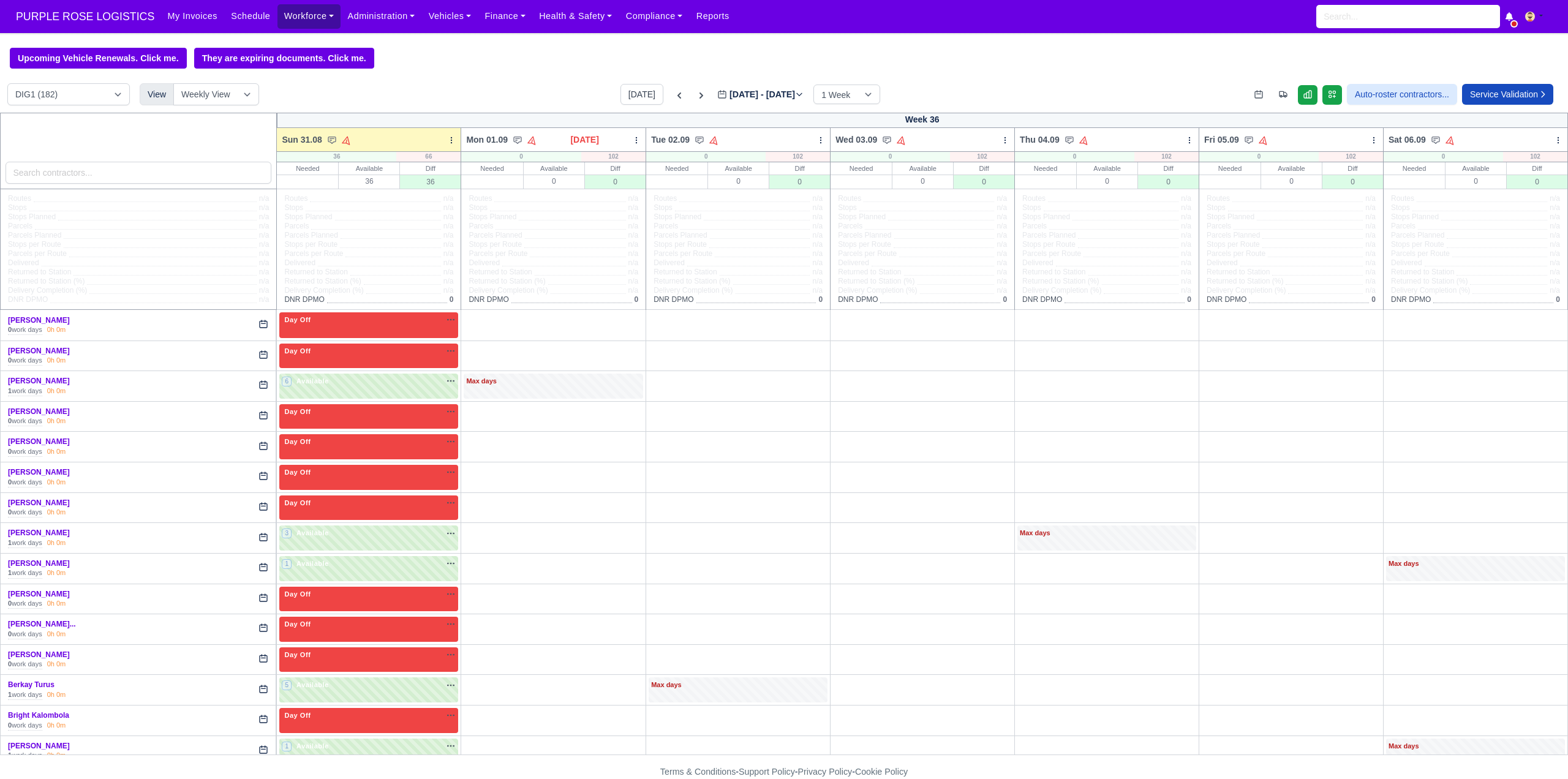
click at [284, 22] on link "Workforce" at bounding box center [309, 16] width 64 height 24
click at [293, 44] on link "Manpower" at bounding box center [332, 43] width 99 height 26
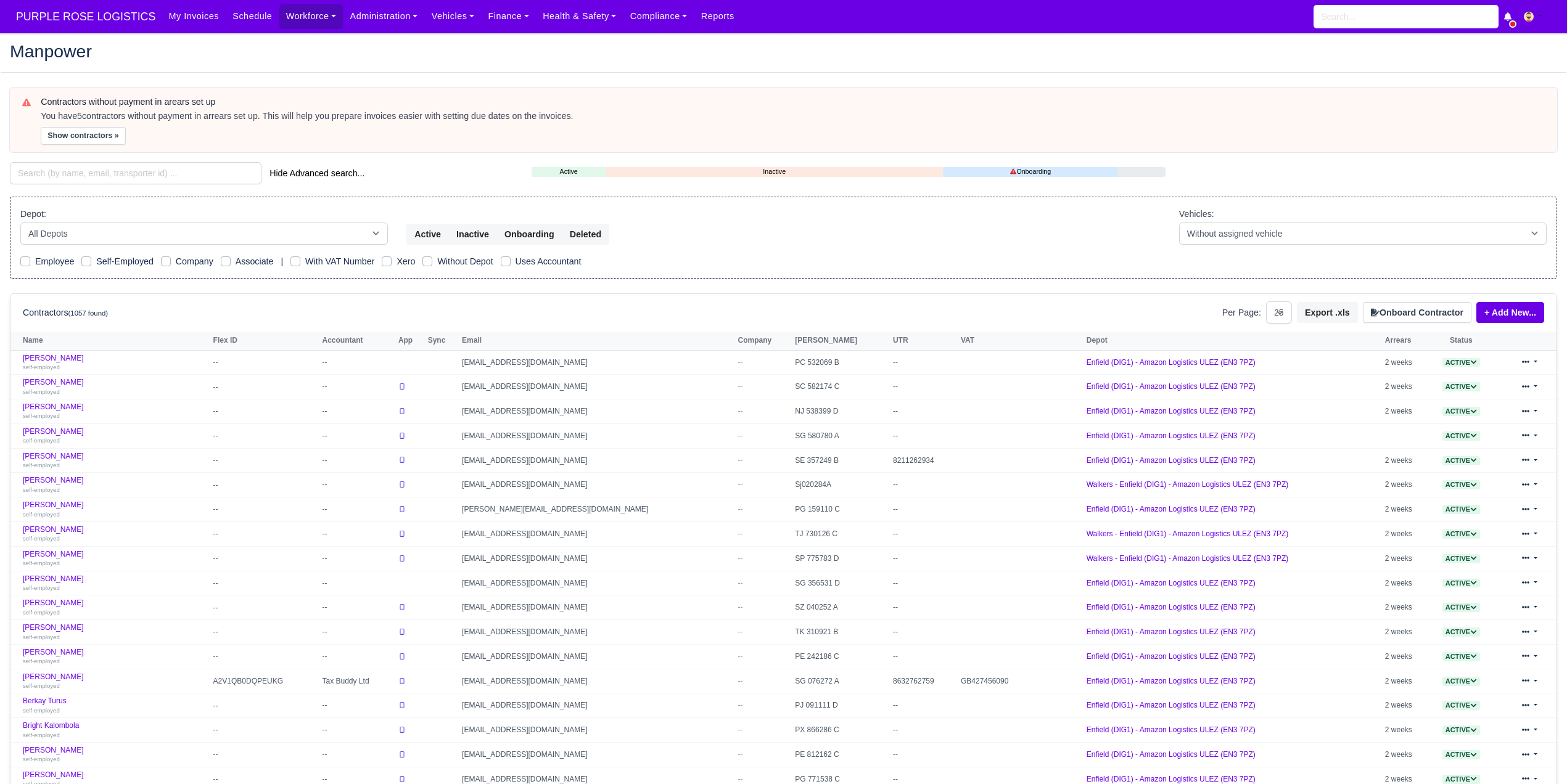
select select "25"
click at [80, 171] on input "search" at bounding box center [136, 173] width 252 height 22
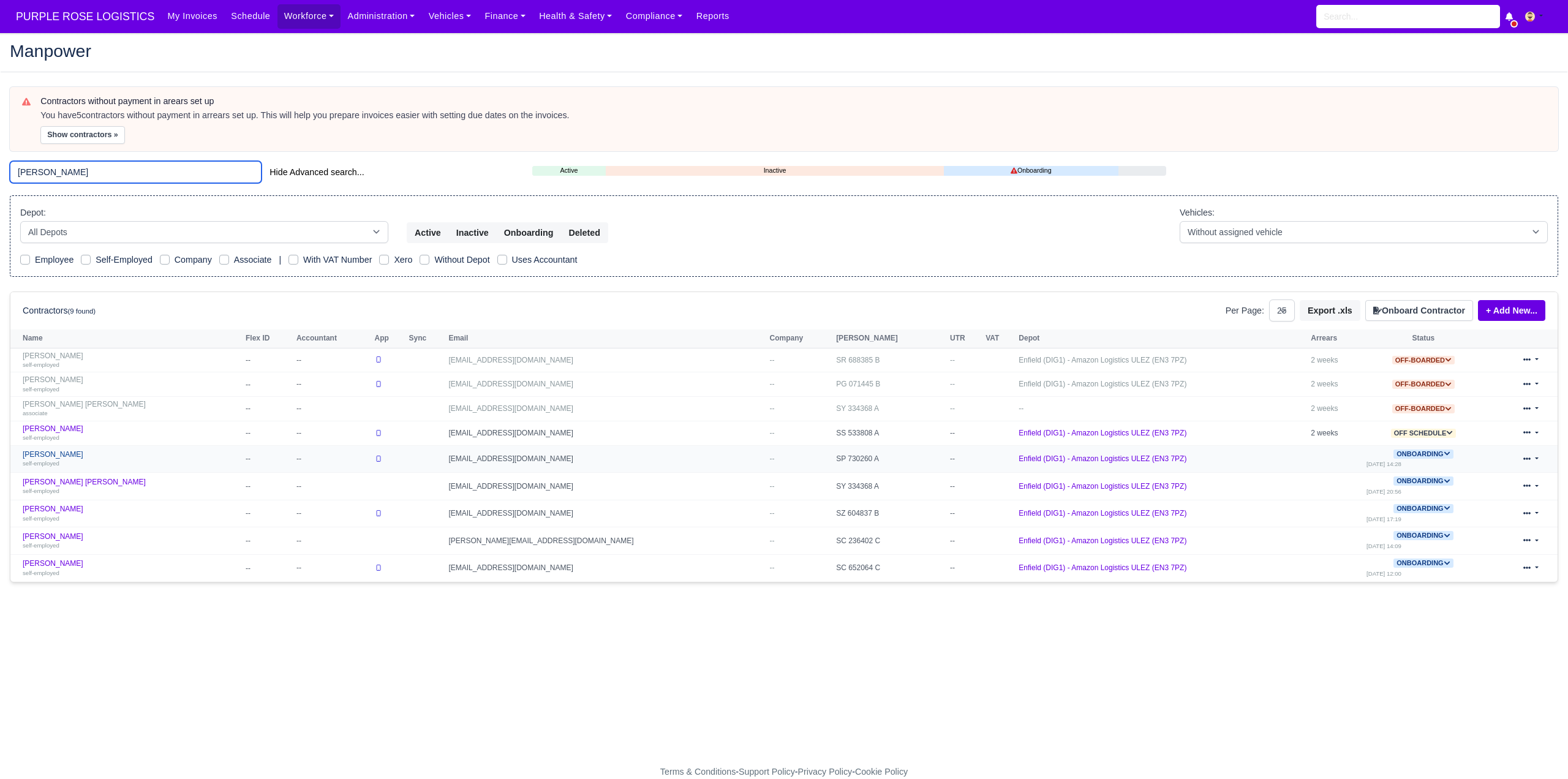
type input "mustafa"
click at [95, 463] on div "self-employed" at bounding box center [131, 463] width 217 height 9
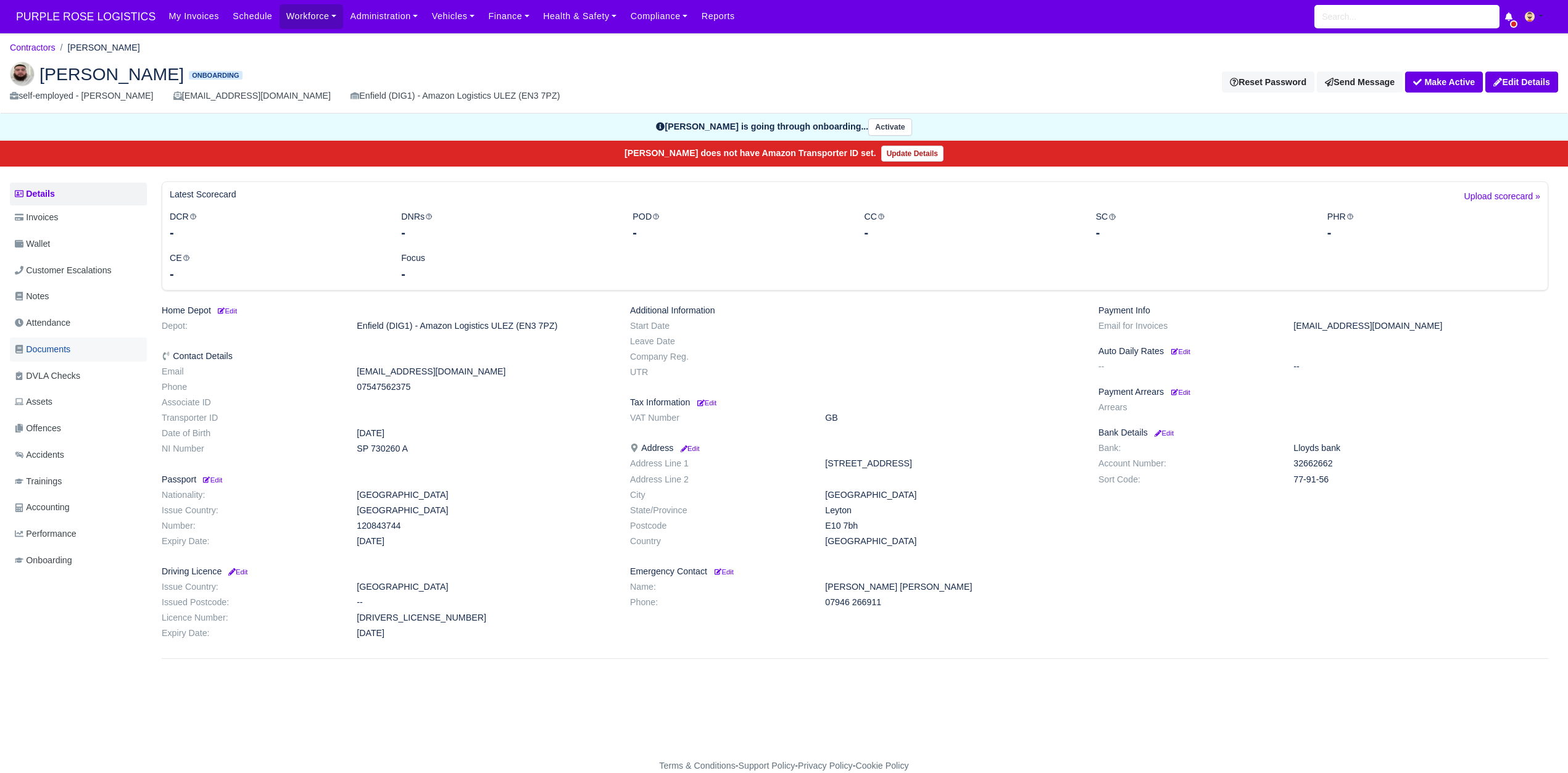
click at [51, 361] on link "Documents" at bounding box center [78, 350] width 137 height 24
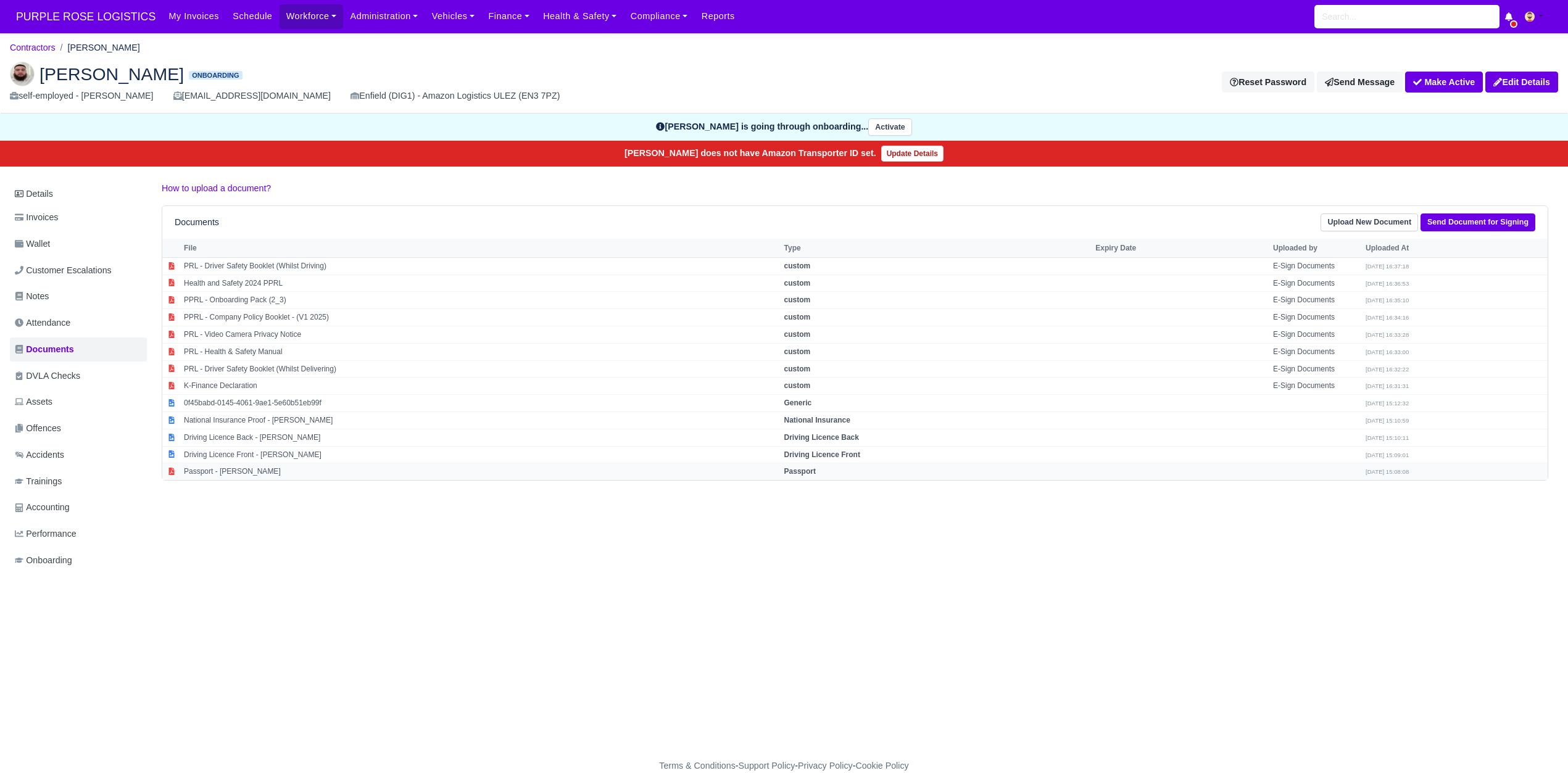
click at [254, 478] on td "Passport - Mustafa Kara" at bounding box center [481, 472] width 600 height 17
select select "passport"
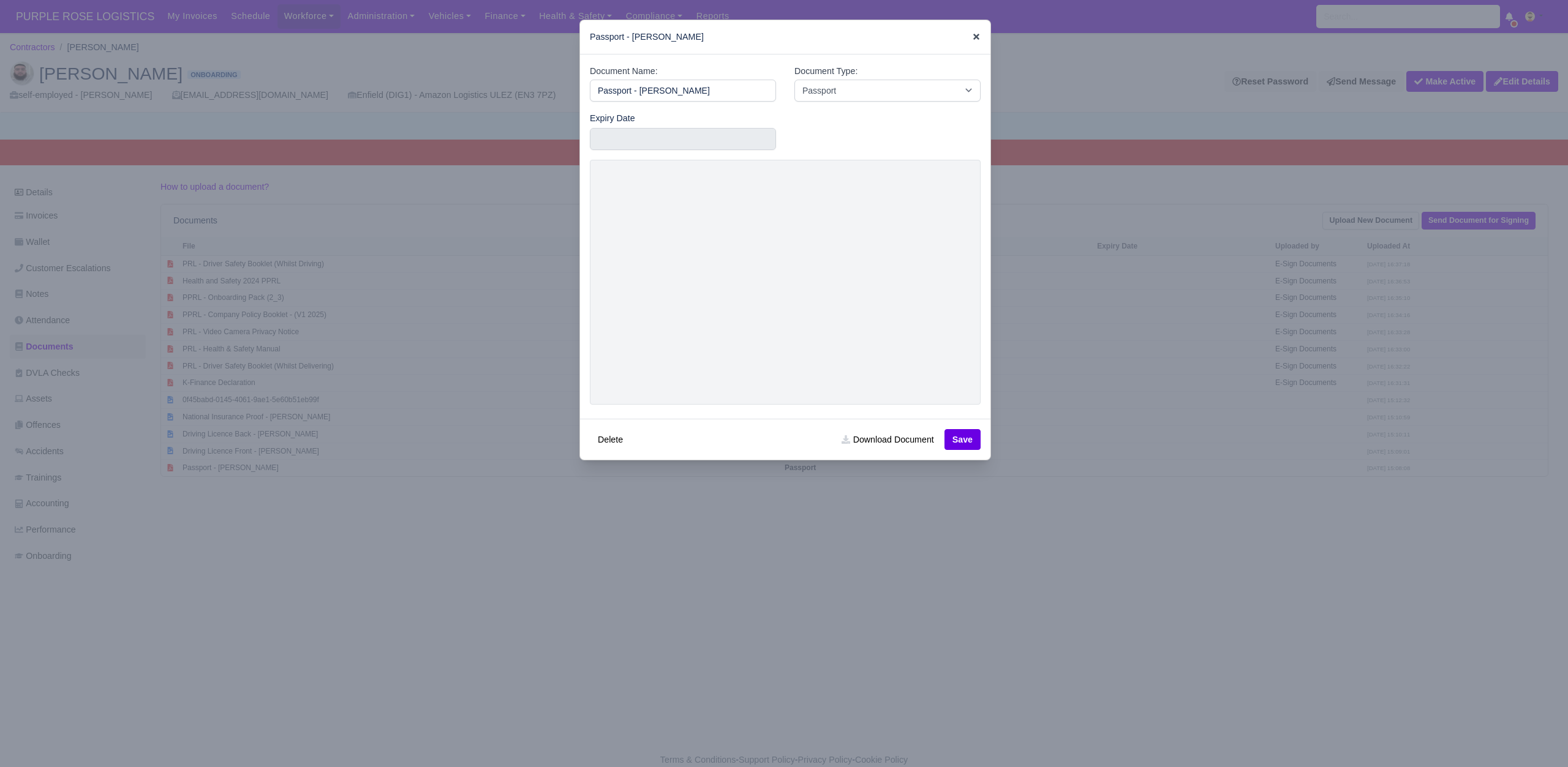
click at [972, 33] on icon at bounding box center [976, 36] width 9 height 9
